Goal: Task Accomplishment & Management: Manage account settings

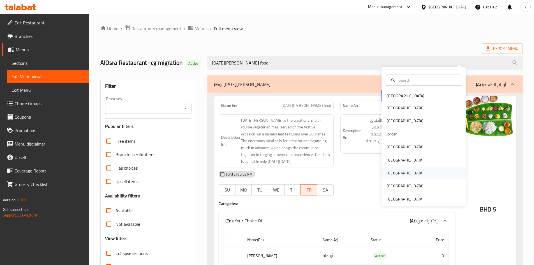
scroll to position [52, 0]
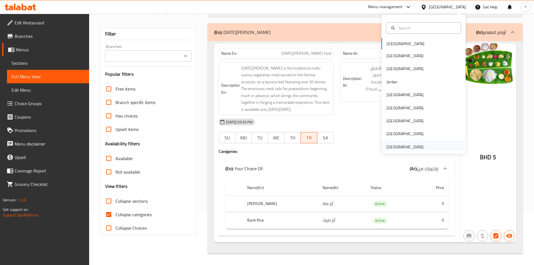
click at [409, 145] on div "[GEOGRAPHIC_DATA]" at bounding box center [404, 147] width 37 height 6
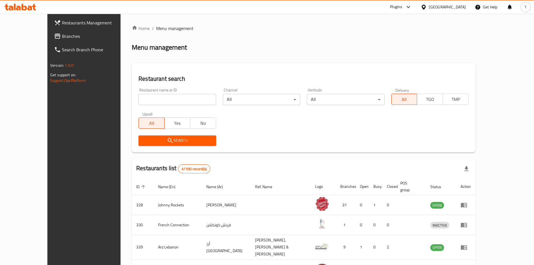
click at [50, 31] on link "Branches" at bounding box center [93, 35] width 87 height 13
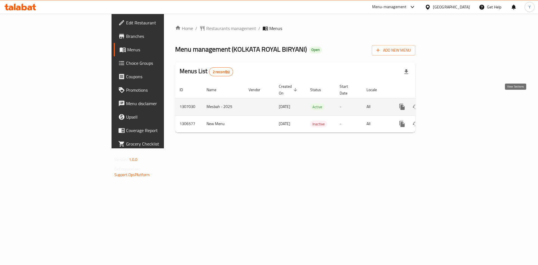
click at [449, 101] on link "enhanced table" at bounding box center [442, 106] width 13 height 13
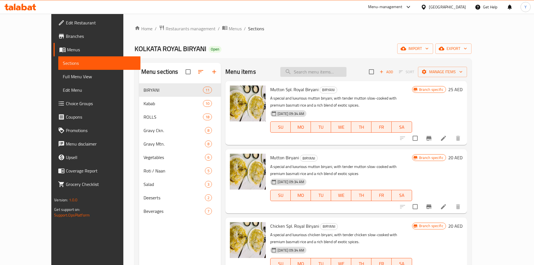
click at [314, 73] on input "search" at bounding box center [313, 72] width 66 height 10
paste input "Chicken Tengri Kabab"
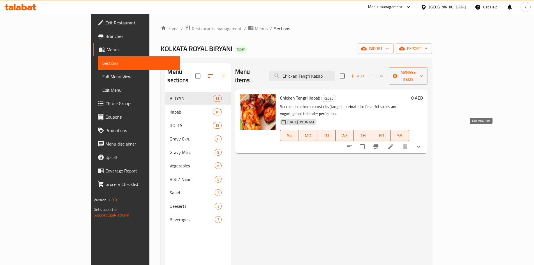
type input "Chicken Tengri Kabab"
click at [394, 143] on icon at bounding box center [390, 146] width 7 height 7
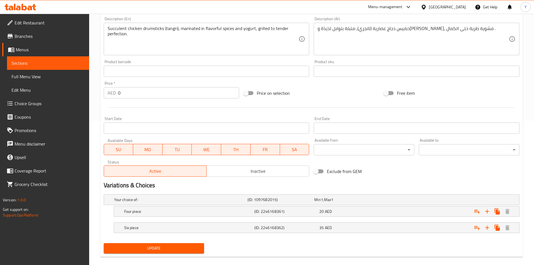
scroll to position [145, 0]
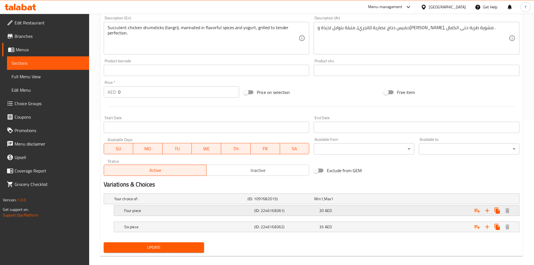
click at [297, 214] on div "(ID: 2246168361)" at bounding box center [285, 211] width 65 height 8
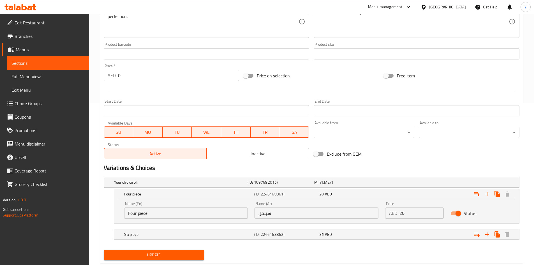
scroll to position [176, 0]
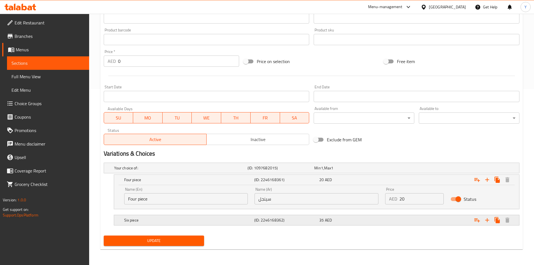
click at [285, 220] on h5 "(ID: 2246168362)" at bounding box center [285, 220] width 63 height 6
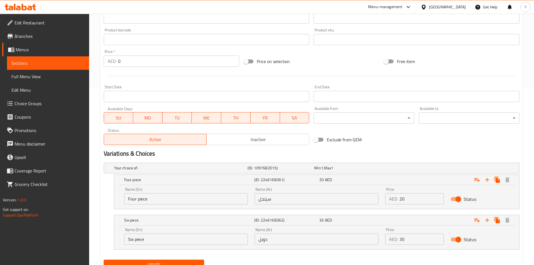
click at [150, 200] on input "Four piece" at bounding box center [186, 198] width 124 height 11
click at [317, 204] on div "Name (Ar) سينجل Name (Ar)" at bounding box center [316, 196] width 131 height 24
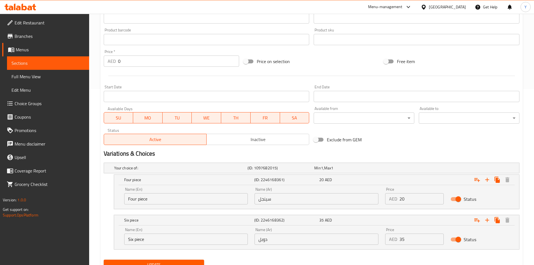
click at [314, 202] on input "سينجل" at bounding box center [316, 198] width 124 height 11
paste input "ربع قطع"
type input "أربع قطع"
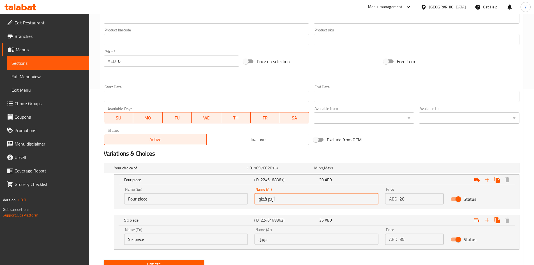
click at [176, 239] on input "Six piece" at bounding box center [186, 238] width 124 height 11
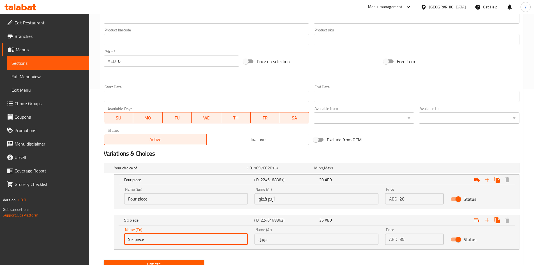
click at [176, 239] on input "Six piece" at bounding box center [186, 238] width 124 height 11
click at [280, 241] on input "دوبل" at bounding box center [316, 238] width 124 height 11
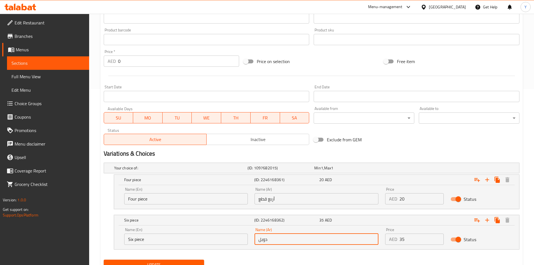
click at [280, 241] on input "دوبل" at bounding box center [316, 238] width 124 height 11
paste input "ت قطع"
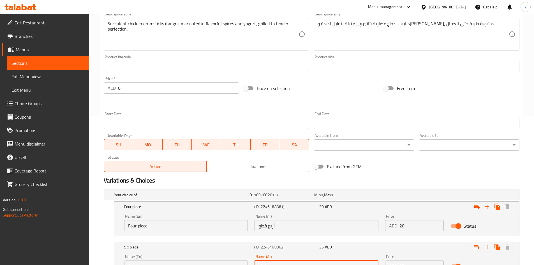
scroll to position [60, 0]
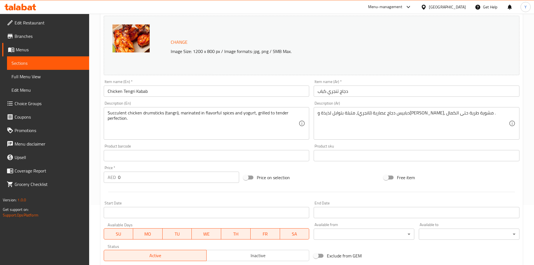
type input "ست قطع"
click at [137, 89] on input "Chicken Tengri Kabab" at bounding box center [207, 90] width 206 height 11
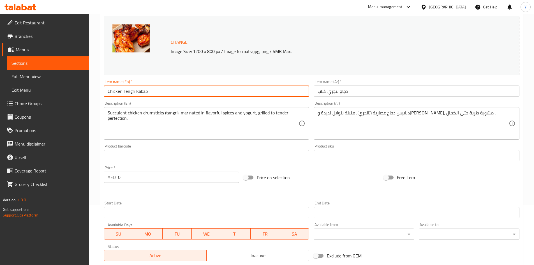
click at [137, 89] on input "Chicken Tengri Kabab" at bounding box center [207, 90] width 206 height 11
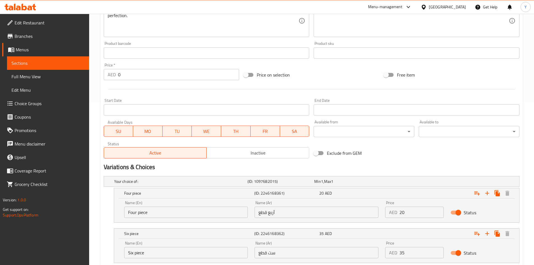
scroll to position [200, 0]
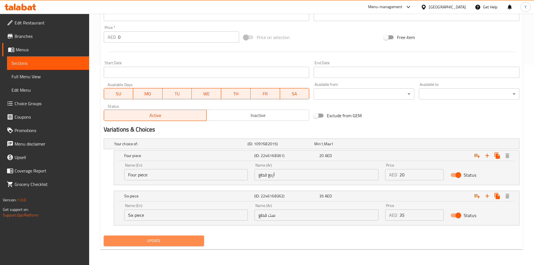
click at [176, 242] on span "Update" at bounding box center [154, 240] width 92 height 7
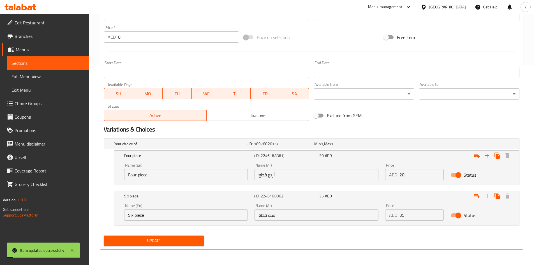
click at [24, 75] on span "Full Menu View" at bounding box center [47, 76] width 73 height 7
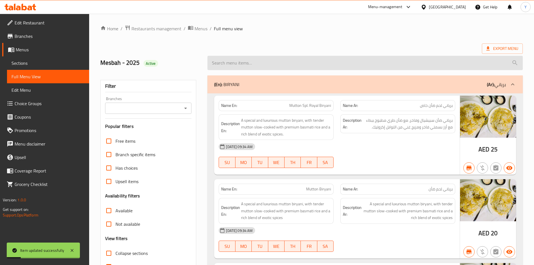
click at [251, 64] on input "search" at bounding box center [364, 63] width 315 height 14
paste input "Chicken Tengri Kabab"
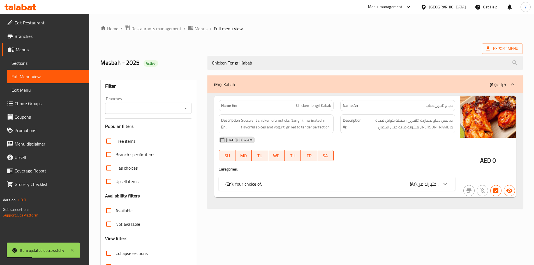
type input "Chicken Tengri Kabab"
click at [422, 186] on span "اختيارك من:" at bounding box center [427, 184] width 21 height 8
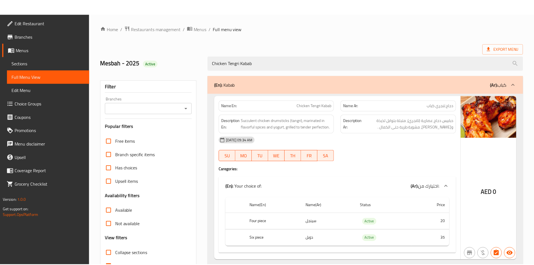
scroll to position [33, 0]
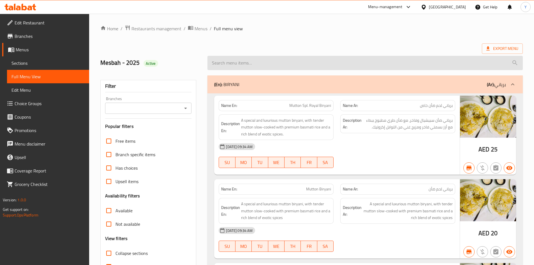
click at [274, 67] on input "search" at bounding box center [364, 63] width 315 height 14
paste input "Chicken Tengri Kabab"
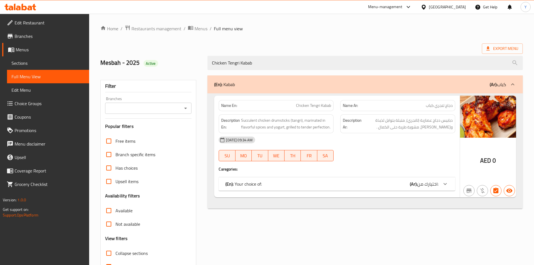
type input "Chicken Tengri Kabab"
drag, startPoint x: 356, startPoint y: 180, endPoint x: 353, endPoint y: 180, distance: 3.4
click at [356, 180] on div "(En): Your choice of: (Ar): اختيارك من:" at bounding box center [337, 183] width 237 height 13
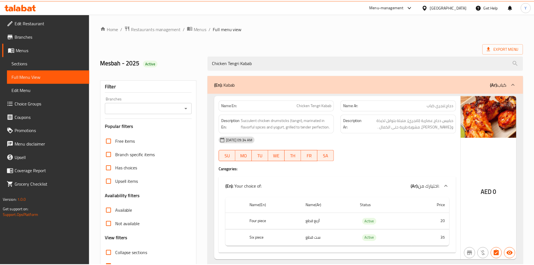
scroll to position [33, 0]
